Goal: Complete application form

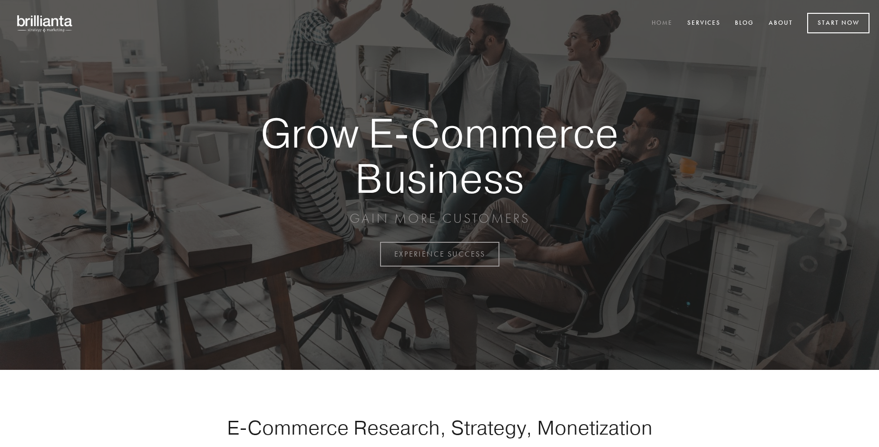
scroll to position [2493, 0]
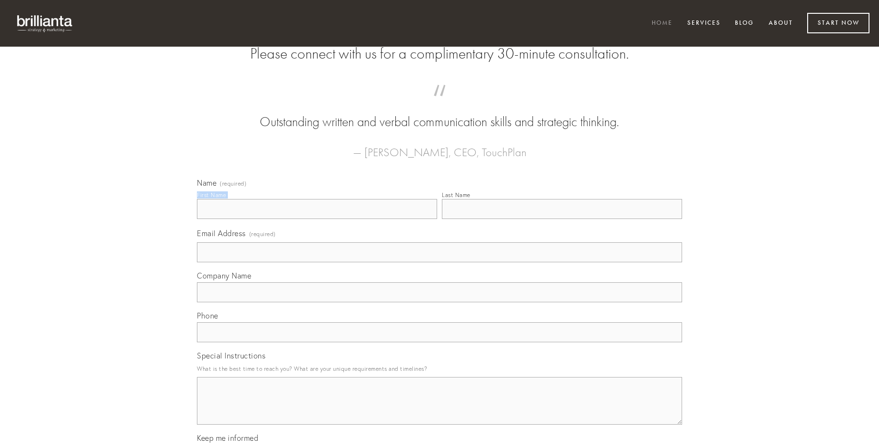
type input "[PERSON_NAME]"
click at [562, 219] on input "Last Name" at bounding box center [562, 209] width 240 height 20
type input "[PERSON_NAME]"
click at [439, 262] on input "Email Address (required)" at bounding box center [439, 252] width 485 height 20
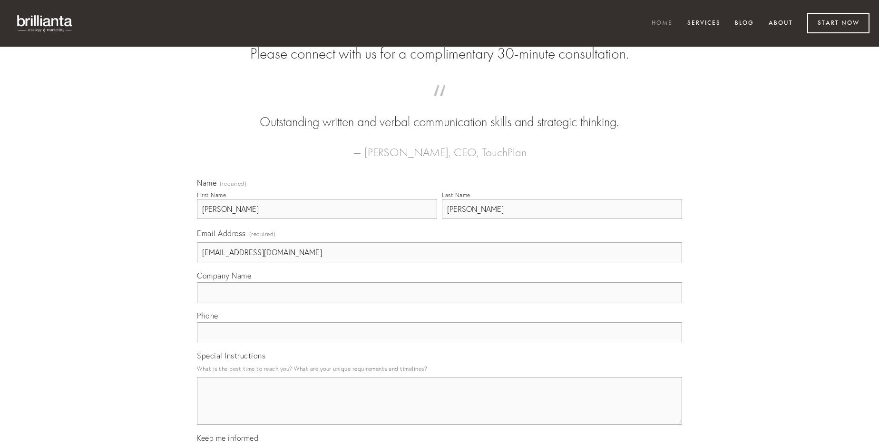
type input "[EMAIL_ADDRESS][DOMAIN_NAME]"
click at [439, 302] on input "Company Name" at bounding box center [439, 292] width 485 height 20
type input "nulla"
click at [439, 342] on input "text" at bounding box center [439, 332] width 485 height 20
click at [439, 409] on textarea "Special Instructions" at bounding box center [439, 401] width 485 height 48
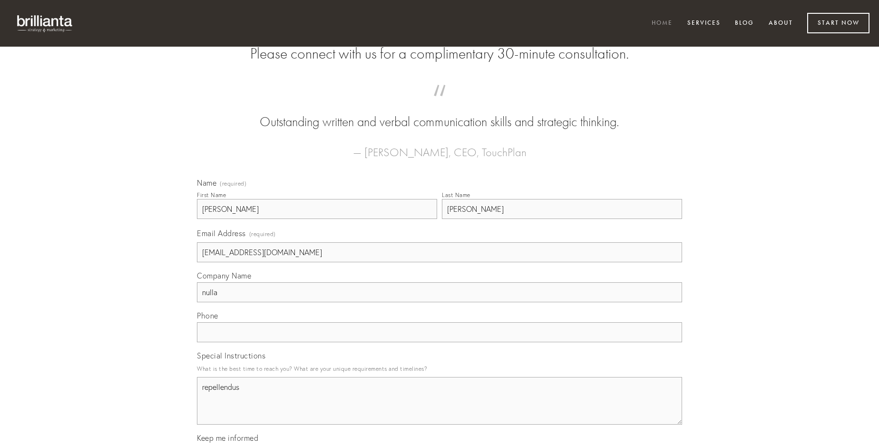
type textarea "repellendus"
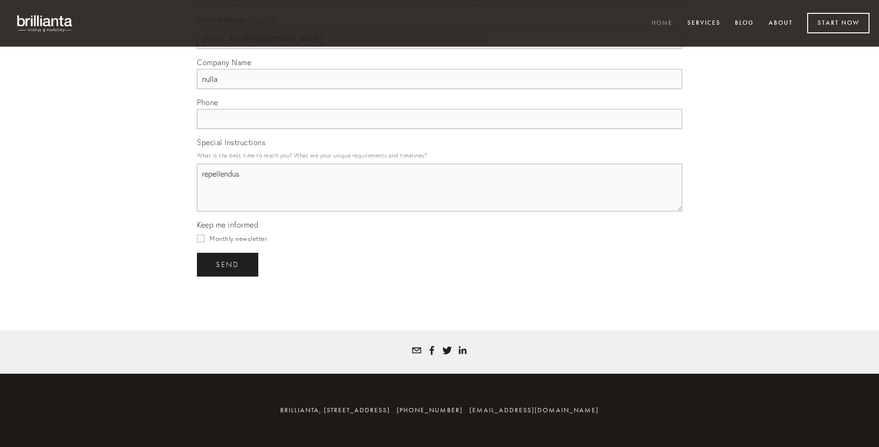
click at [228, 264] on span "send" at bounding box center [227, 264] width 23 height 9
